Goal: Download file/media

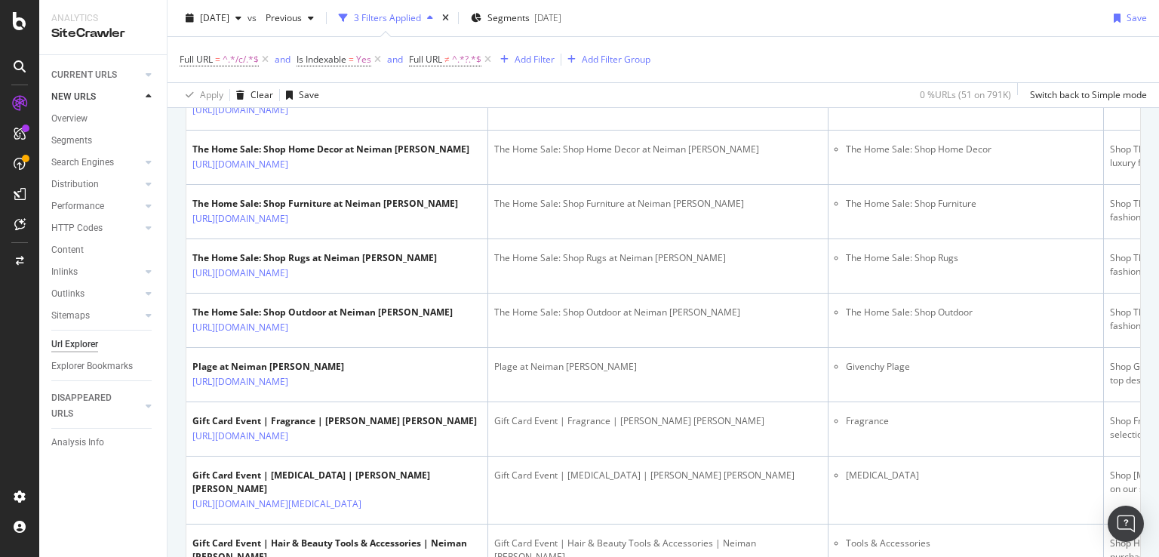
scroll to position [0, 72]
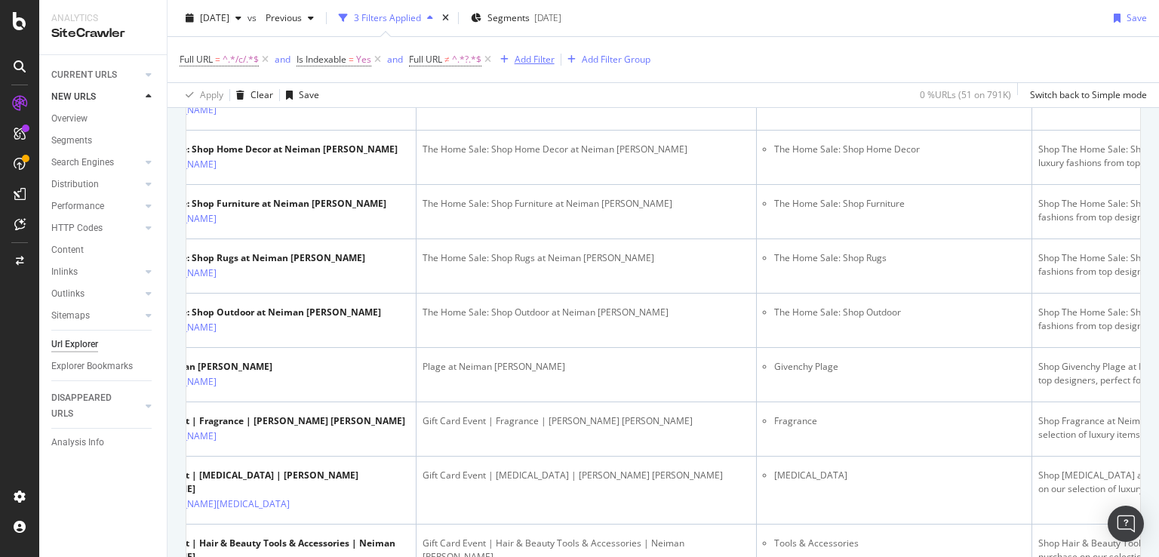
click at [531, 60] on div "Add Filter" at bounding box center [535, 59] width 40 height 13
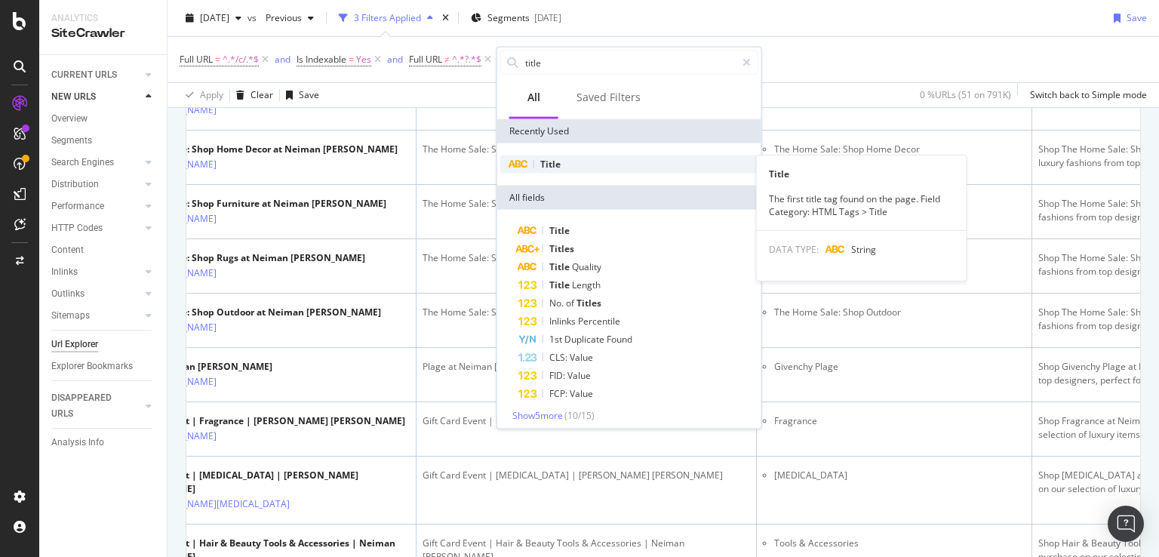
type input "title"
click at [558, 164] on span "Title" at bounding box center [550, 164] width 20 height 13
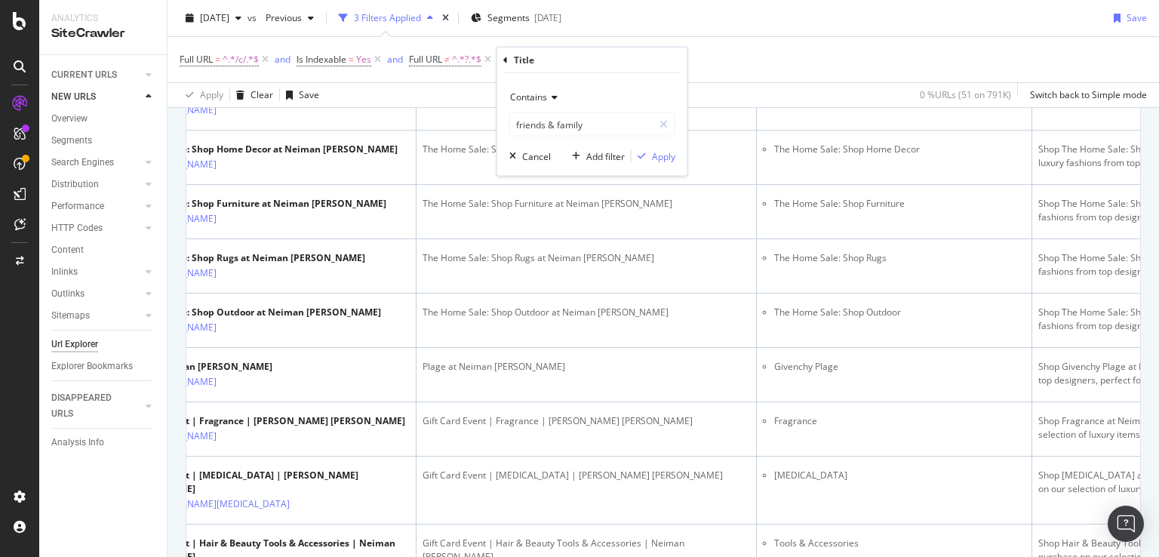
click at [546, 91] on div "Contains" at bounding box center [592, 97] width 166 height 24
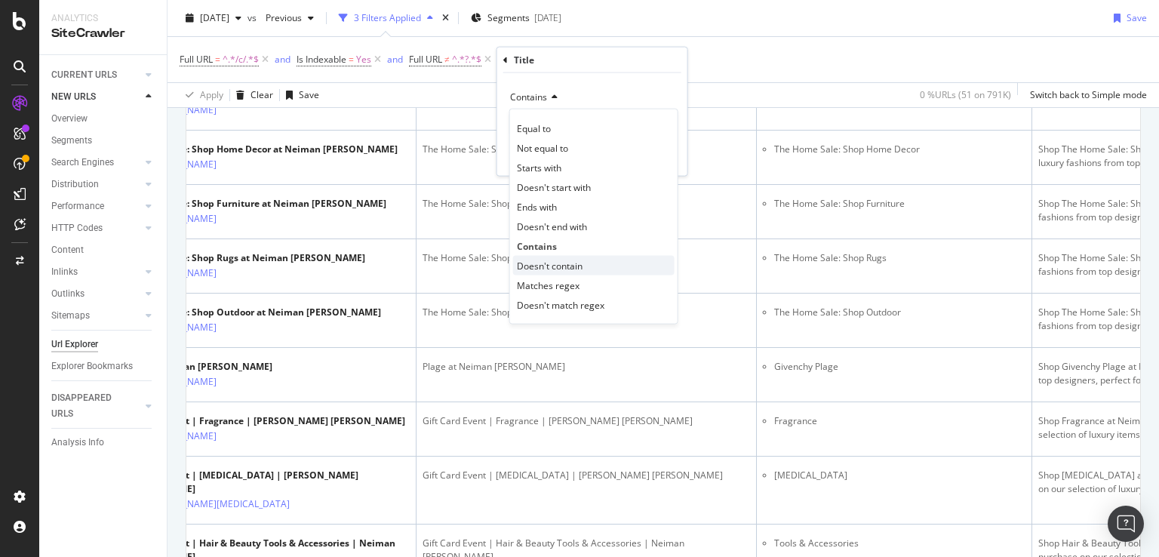
click at [564, 261] on span "Doesn't contain" at bounding box center [550, 265] width 66 height 13
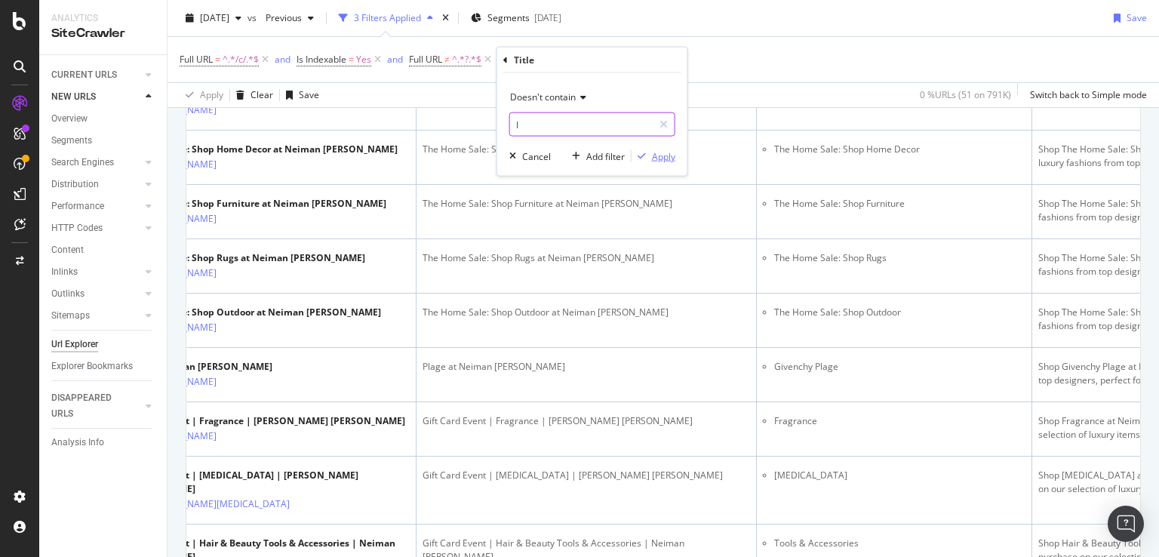
type input "I"
click at [664, 157] on div "Apply" at bounding box center [663, 155] width 23 height 13
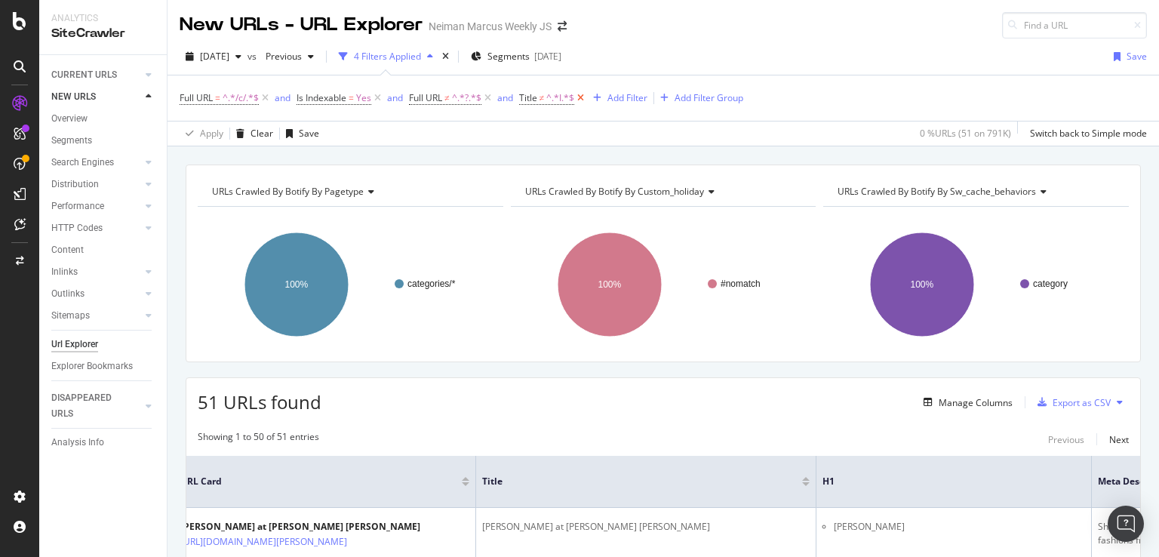
click at [583, 100] on icon at bounding box center [580, 98] width 13 height 15
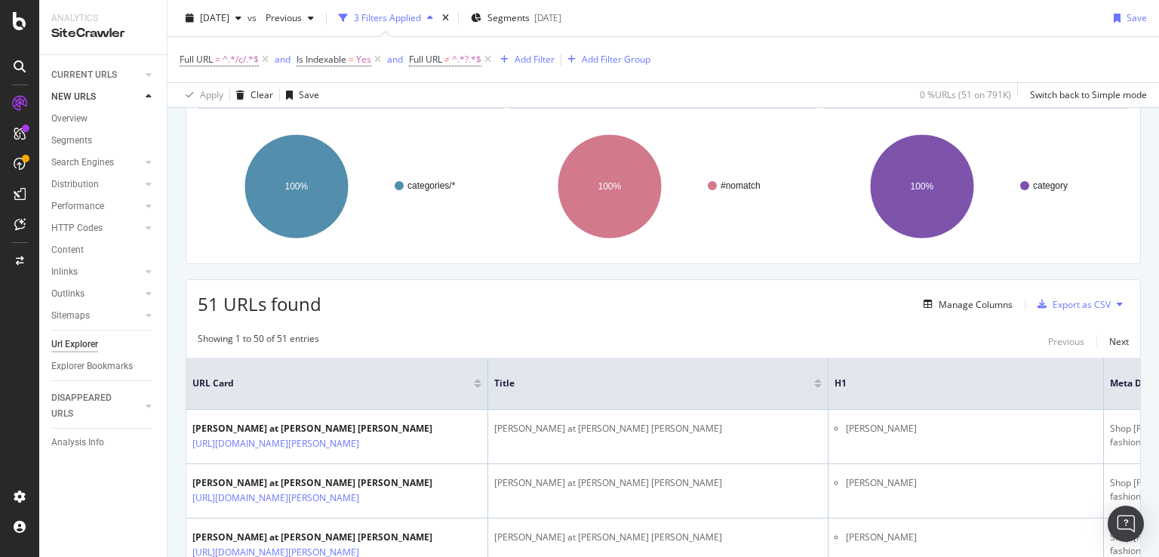
scroll to position [97, 0]
click at [1076, 302] on div "Export as CSV" at bounding box center [1082, 306] width 58 height 13
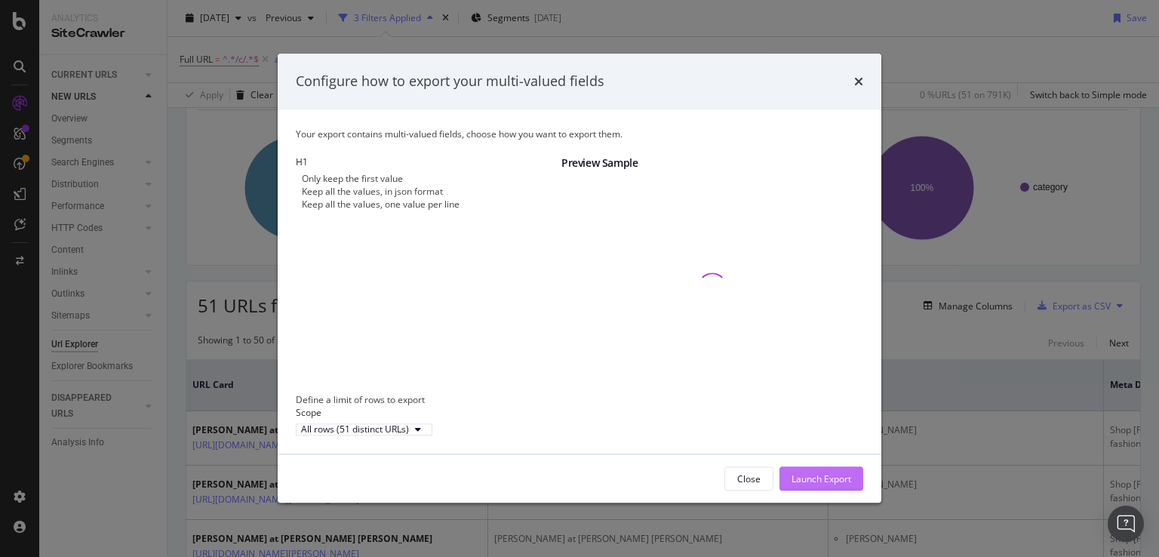
click at [832, 485] on div "Launch Export" at bounding box center [822, 478] width 60 height 13
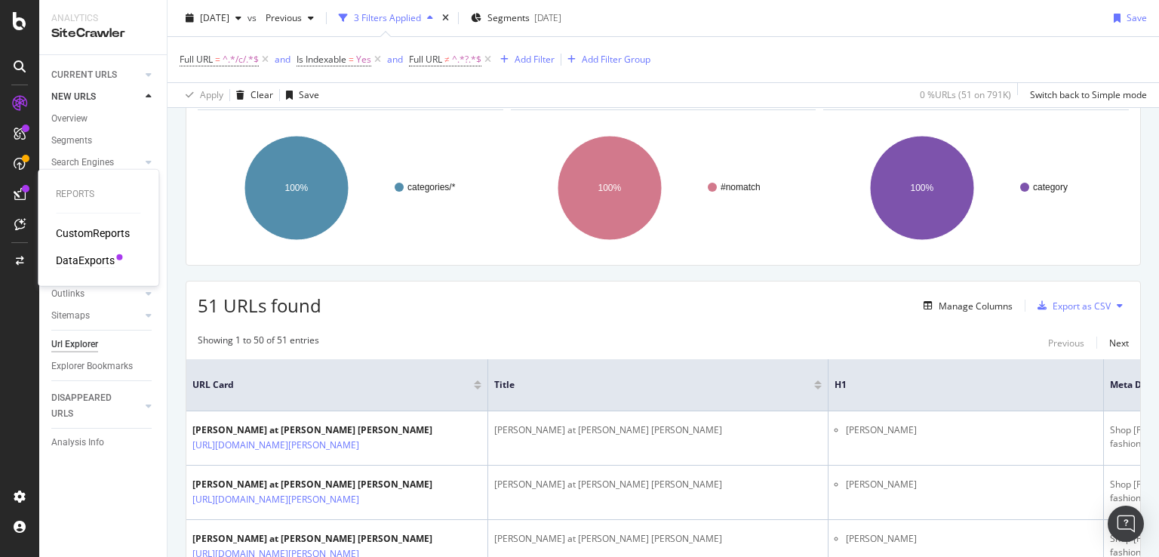
click at [90, 260] on div "DataExports" at bounding box center [85, 260] width 59 height 15
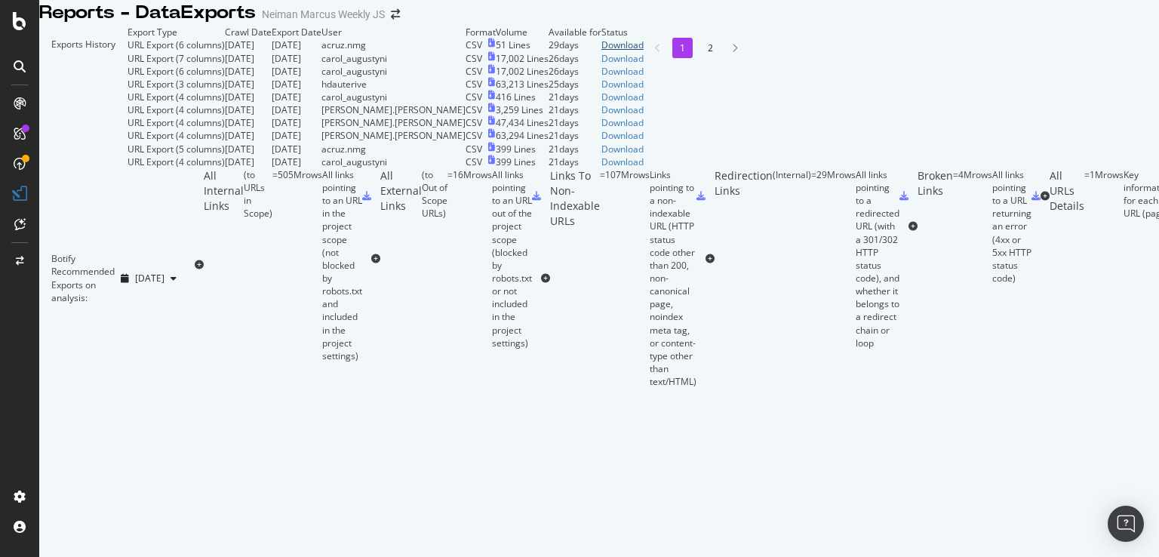
click at [644, 51] on div "Download" at bounding box center [622, 44] width 42 height 13
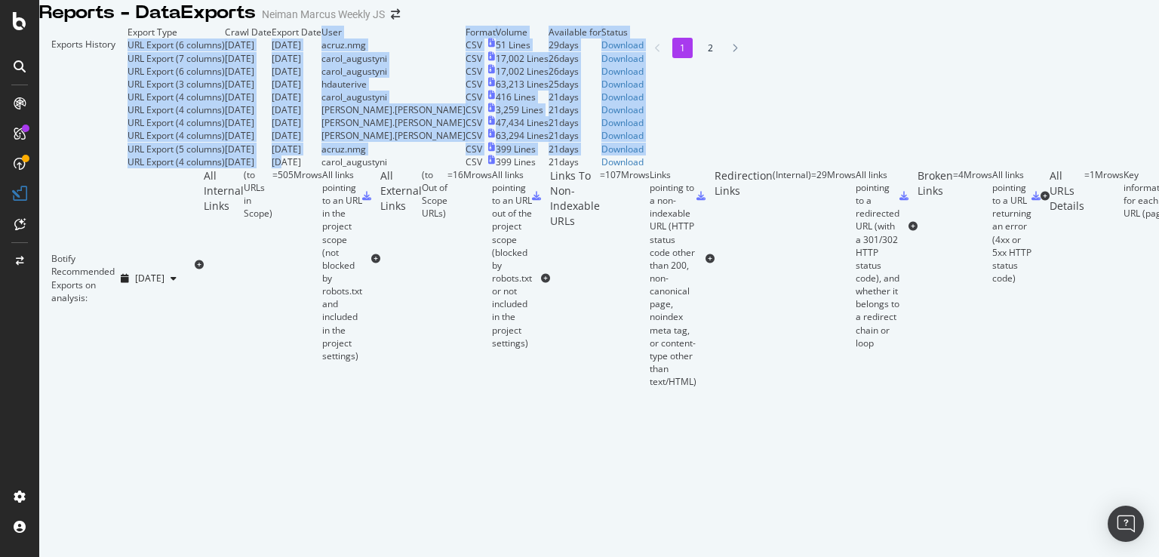
drag, startPoint x: 412, startPoint y: 433, endPoint x: 477, endPoint y: 88, distance: 350.9
click at [477, 88] on div "Exports History Export Type Crawl Date Export Date User Format Volume Available…" at bounding box center [599, 97] width 1120 height 143
